Goal: Information Seeking & Learning: Learn about a topic

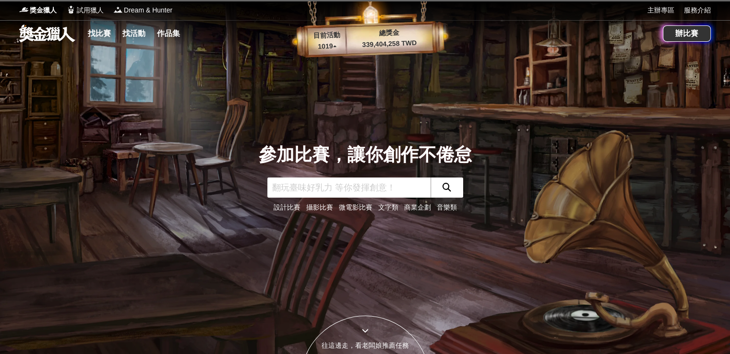
click at [328, 193] on input "text" at bounding box center [348, 187] width 163 height 20
type input "ㄐ"
type input "台中文學"
click button "submit" at bounding box center [446, 187] width 33 height 20
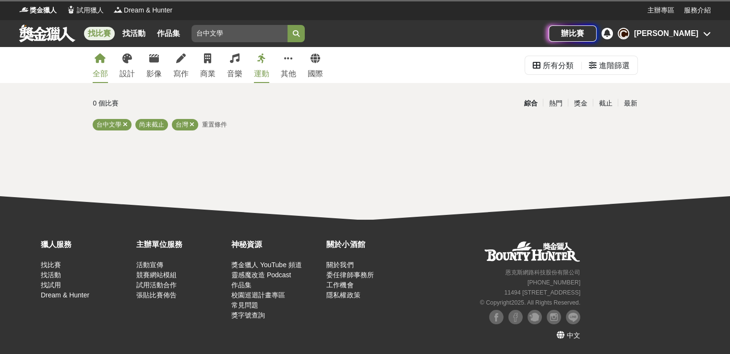
click at [95, 31] on link "找比賽" at bounding box center [99, 33] width 31 height 13
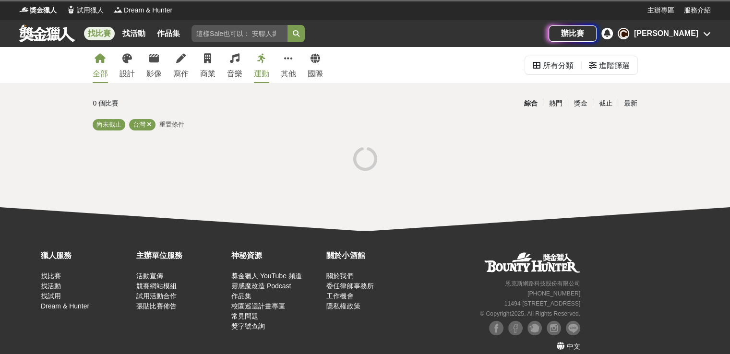
click at [95, 31] on link "找比賽" at bounding box center [99, 33] width 31 height 13
click at [98, 31] on link "找比賽" at bounding box center [99, 33] width 31 height 13
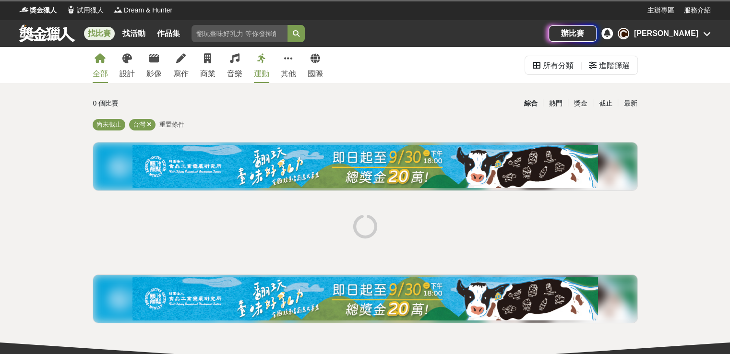
click at [96, 75] on div "全部" at bounding box center [100, 74] width 15 height 12
click at [93, 66] on link "全部" at bounding box center [100, 65] width 15 height 36
click at [186, 68] on div "寫作" at bounding box center [180, 74] width 15 height 12
click at [231, 26] on input "台中文學" at bounding box center [239, 33] width 96 height 17
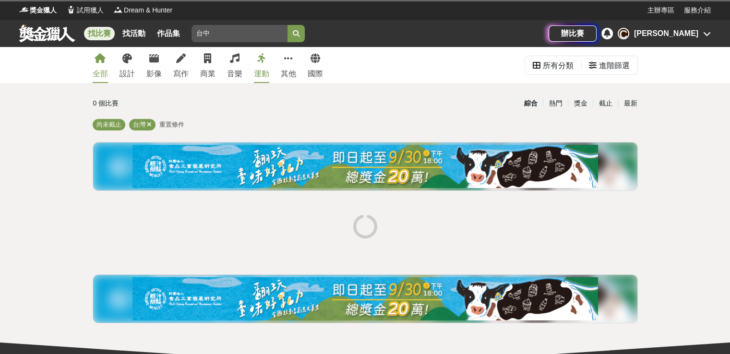
type input "台"
click at [192, 58] on div "全部 設計 影像 寫作 商業 音樂 運動 其他 國際" at bounding box center [208, 65] width 242 height 36
click at [183, 64] on link "寫作" at bounding box center [180, 65] width 15 height 36
click at [30, 26] on link at bounding box center [47, 33] width 58 height 18
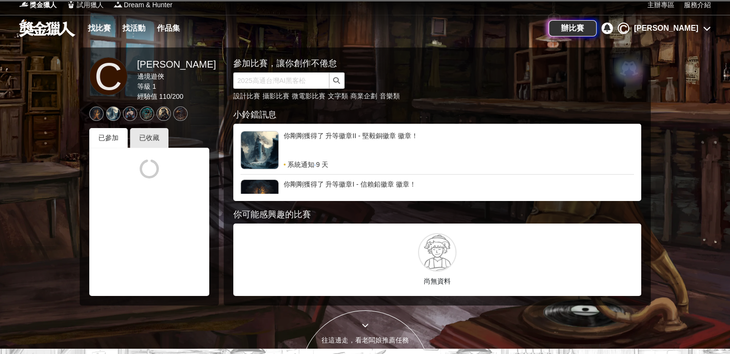
scroll to position [5, 0]
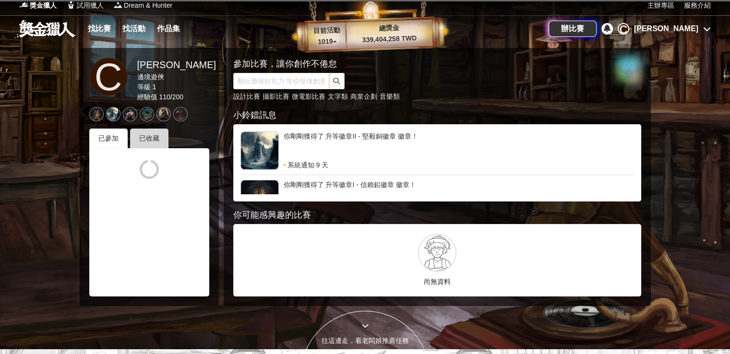
click at [151, 131] on div "已收藏" at bounding box center [149, 139] width 38 height 20
click at [149, 148] on div at bounding box center [149, 222] width 120 height 148
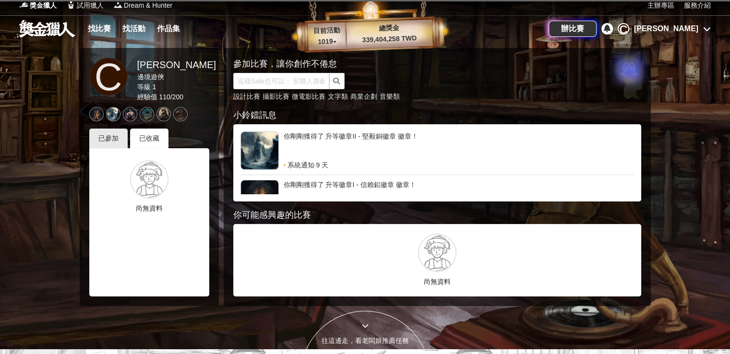
click at [149, 148] on div "尚無資料" at bounding box center [149, 222] width 120 height 148
click at [119, 131] on div "已參加" at bounding box center [108, 139] width 38 height 20
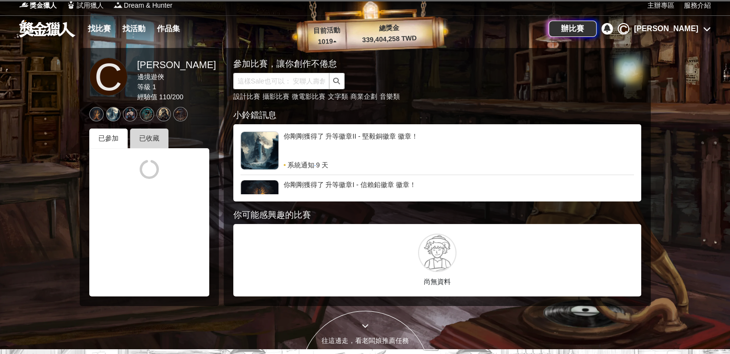
click at [150, 139] on div "已收藏" at bounding box center [149, 139] width 38 height 20
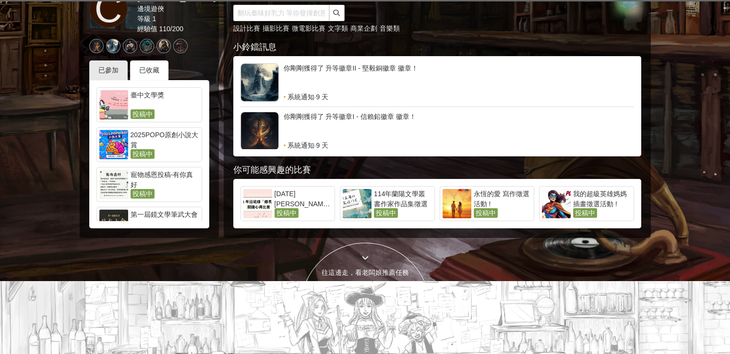
scroll to position [0, 0]
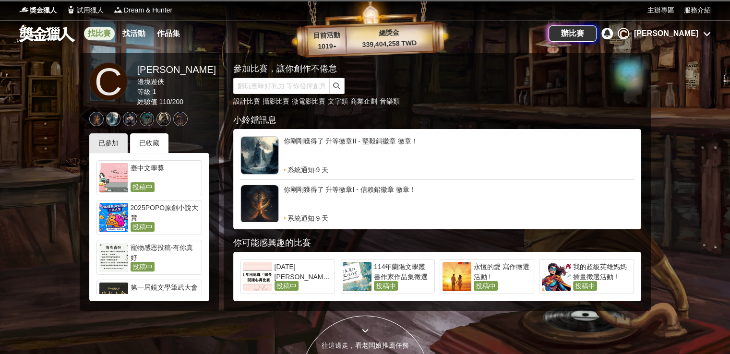
click at [89, 33] on link "找比賽" at bounding box center [99, 33] width 31 height 13
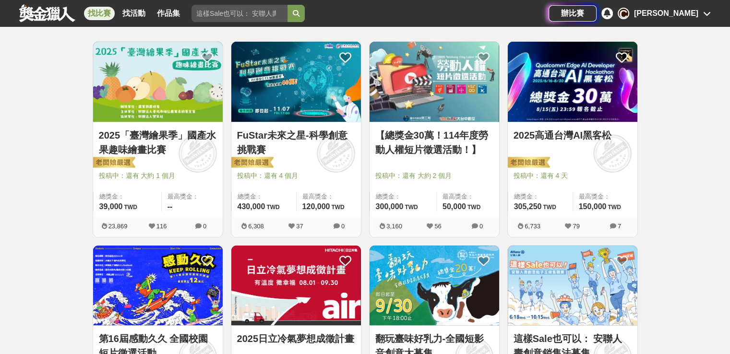
scroll to position [170, 0]
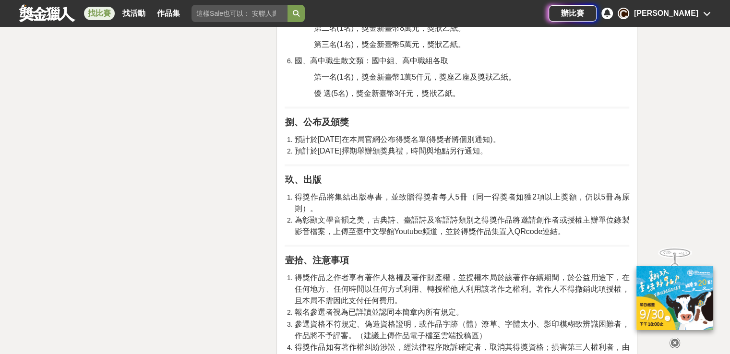
scroll to position [1525, 0]
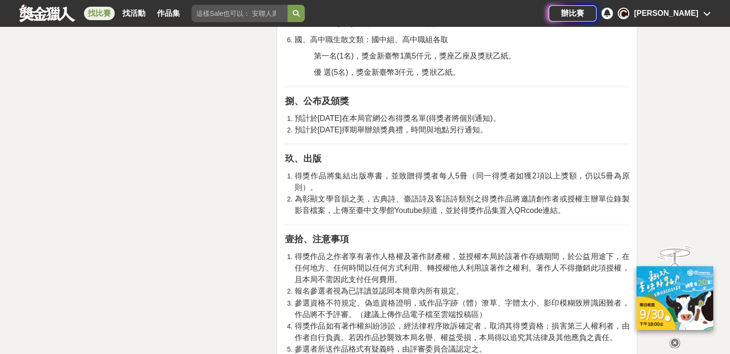
click at [539, 193] on li "為彰顯文學音韻之美，古典詩、臺語詩及客語詩類別之得獎作品將邀請創作者或授權主辦單位錄製影音檔案，上傳至臺中文學館Youtube頻道，並於得獎作品集置入QRco…" at bounding box center [461, 204] width 335 height 23
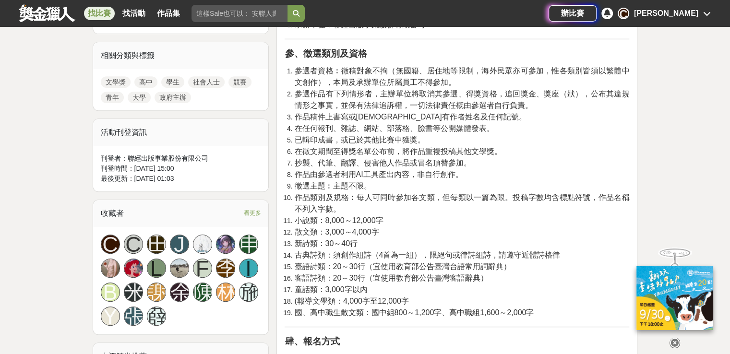
scroll to position [421, 0]
drag, startPoint x: 324, startPoint y: 221, endPoint x: 381, endPoint y: 225, distance: 57.2
click at [381, 225] on li "小說類：8,000～12,000字" at bounding box center [461, 221] width 335 height 12
drag, startPoint x: 382, startPoint y: 217, endPoint x: 326, endPoint y: 217, distance: 55.6
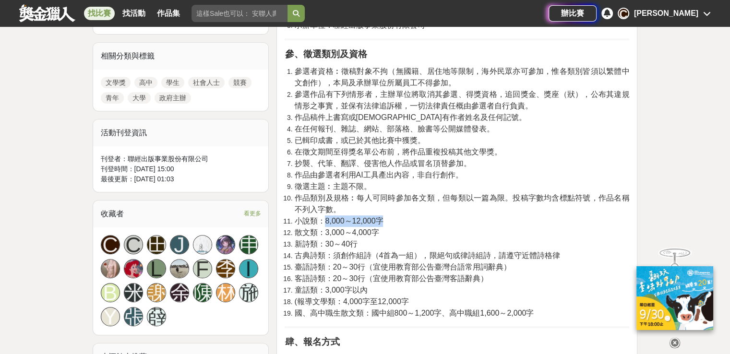
click at [326, 217] on span "小說類：8,000～12,000字" at bounding box center [338, 221] width 89 height 8
copy span "8,000～12,000字"
